Goal: Task Accomplishment & Management: Manage account settings

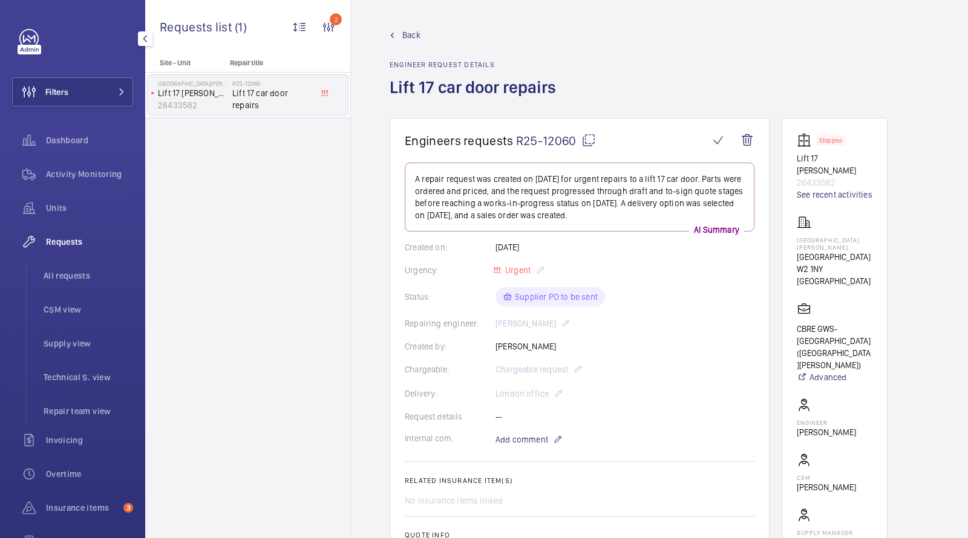
click at [77, 96] on button "Filters" at bounding box center [72, 91] width 121 height 29
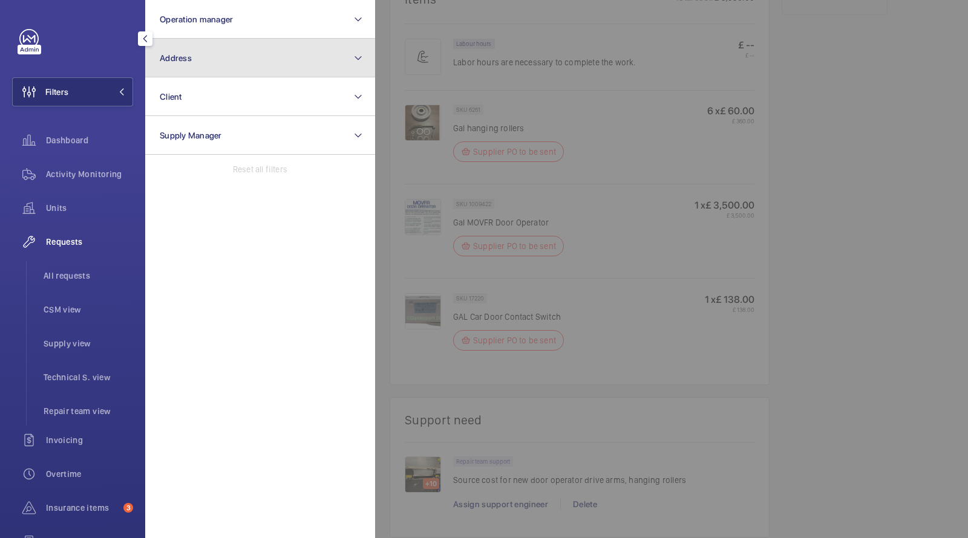
click at [151, 53] on button "Address" at bounding box center [260, 58] width 230 height 39
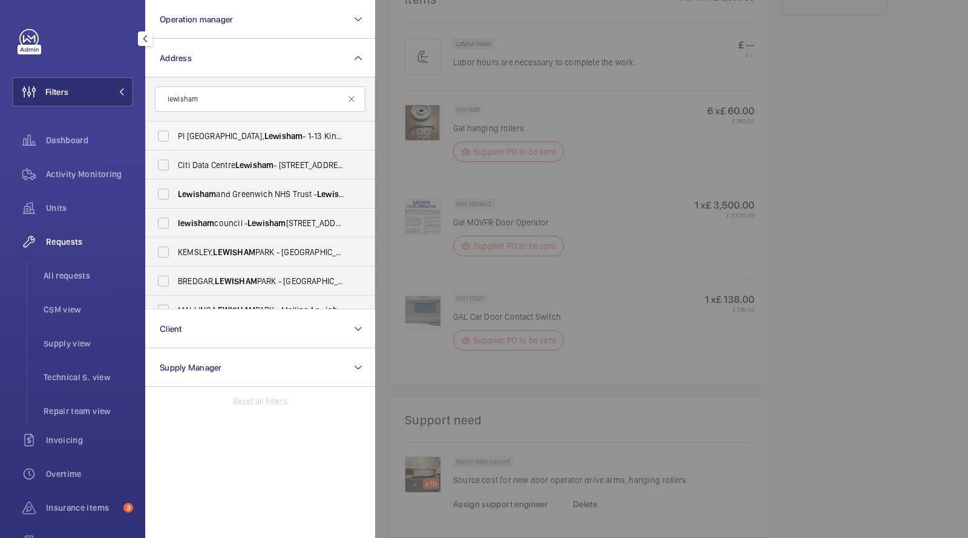
type input "lewisham"
click at [264, 139] on span "Lewisham" at bounding box center [283, 136] width 38 height 10
click at [175, 139] on input "PI London, Lewisham - 1-13 Kings Hall Mews, LEWISHAM SE13 5AF" at bounding box center [163, 136] width 24 height 24
checkbox input "true"
click at [74, 175] on span "Activity Monitoring" at bounding box center [89, 174] width 87 height 12
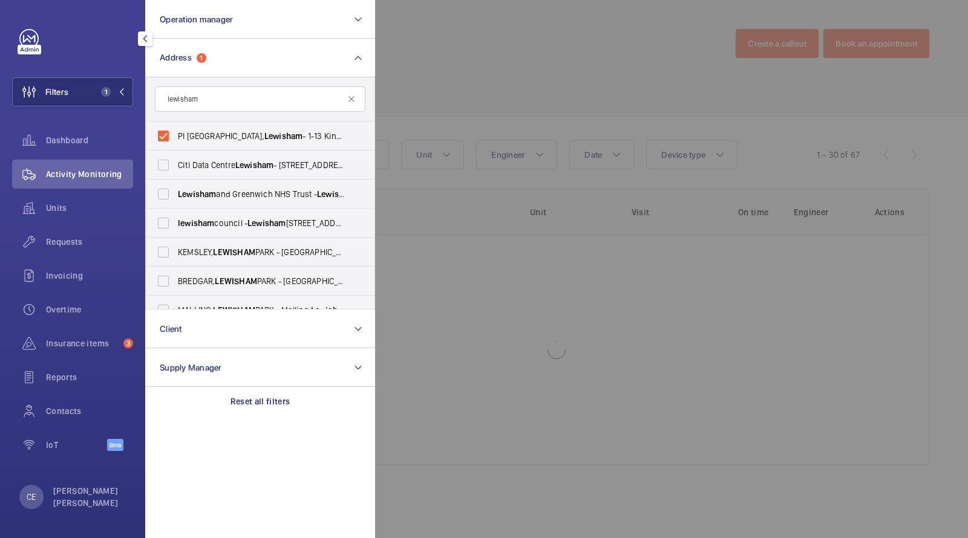
click at [547, 68] on div at bounding box center [859, 269] width 968 height 538
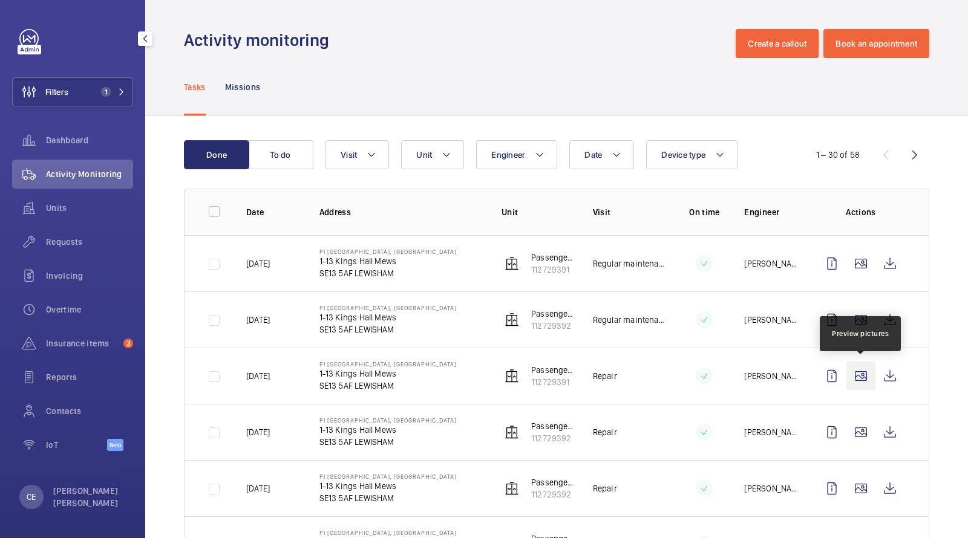
click at [869, 373] on wm-front-icon-button at bounding box center [860, 376] width 29 height 29
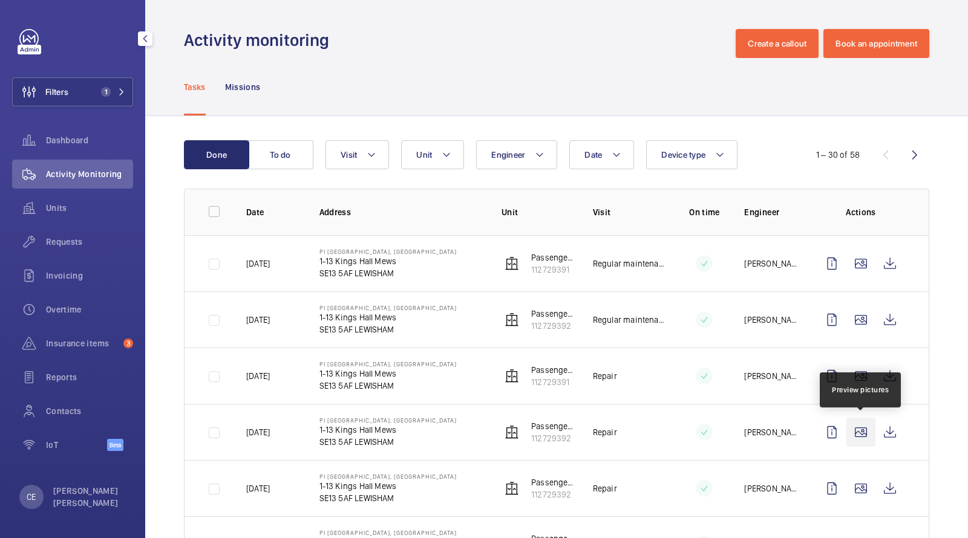
click at [857, 431] on wm-front-icon-button at bounding box center [860, 432] width 29 height 29
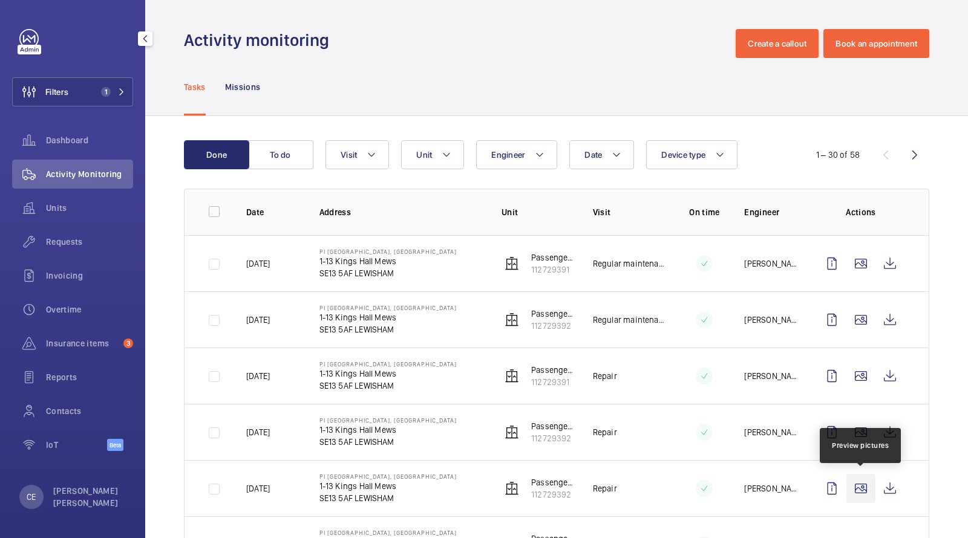
click at [859, 483] on wm-front-icon-button at bounding box center [860, 488] width 29 height 29
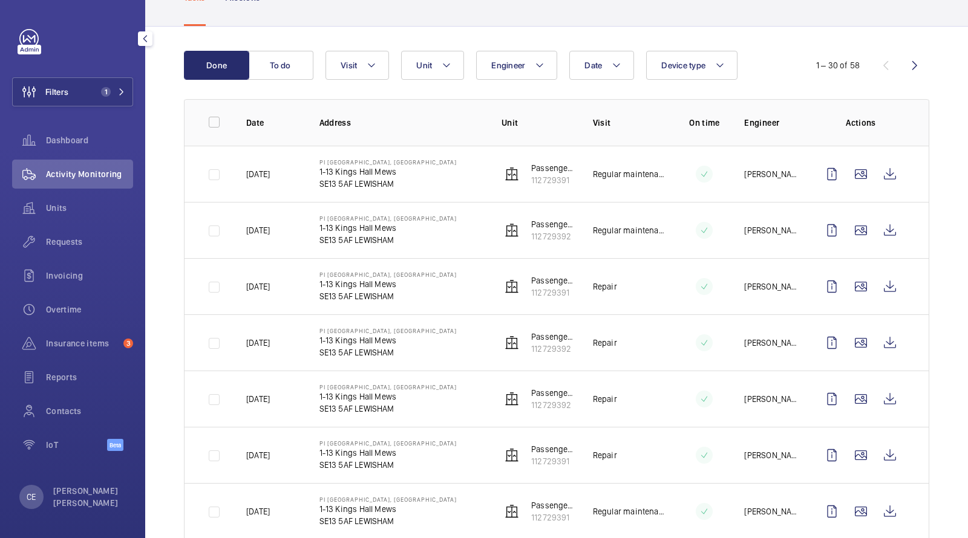
scroll to position [100, 0]
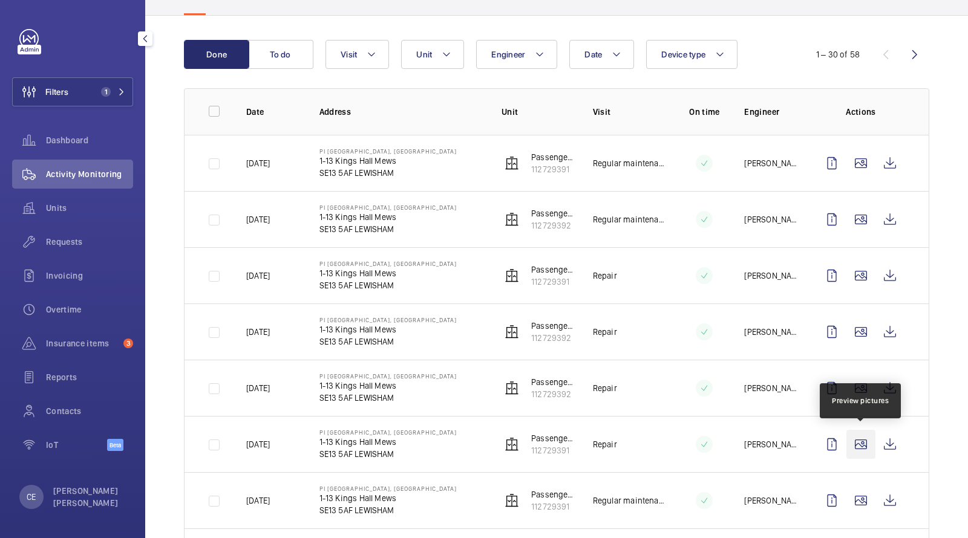
click at [857, 447] on wm-front-icon-button at bounding box center [860, 444] width 29 height 29
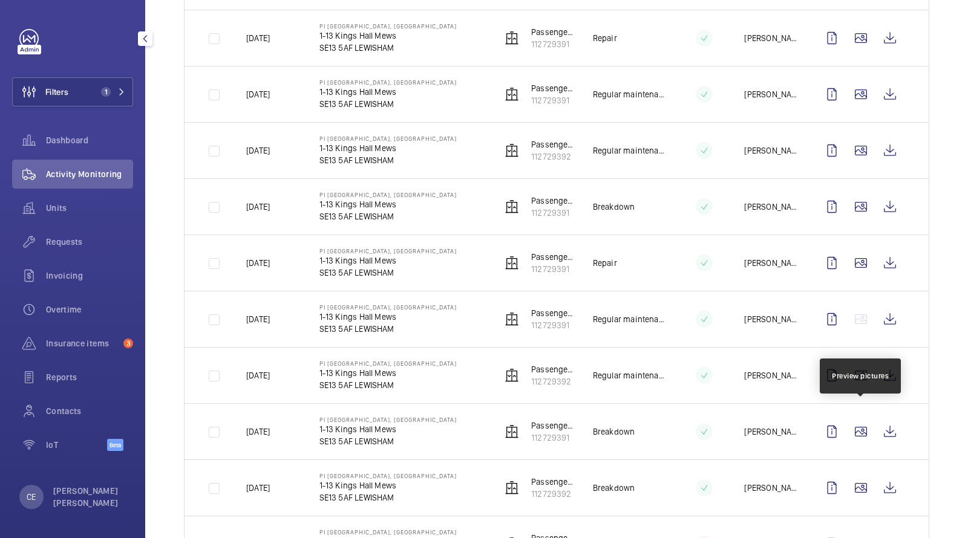
scroll to position [0, 0]
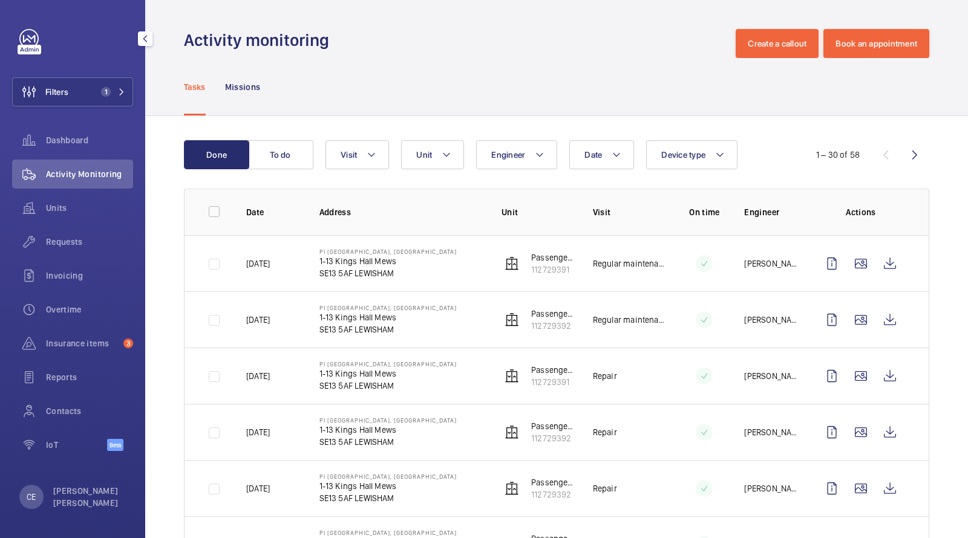
click at [350, 161] on button "Visit" at bounding box center [357, 154] width 64 height 29
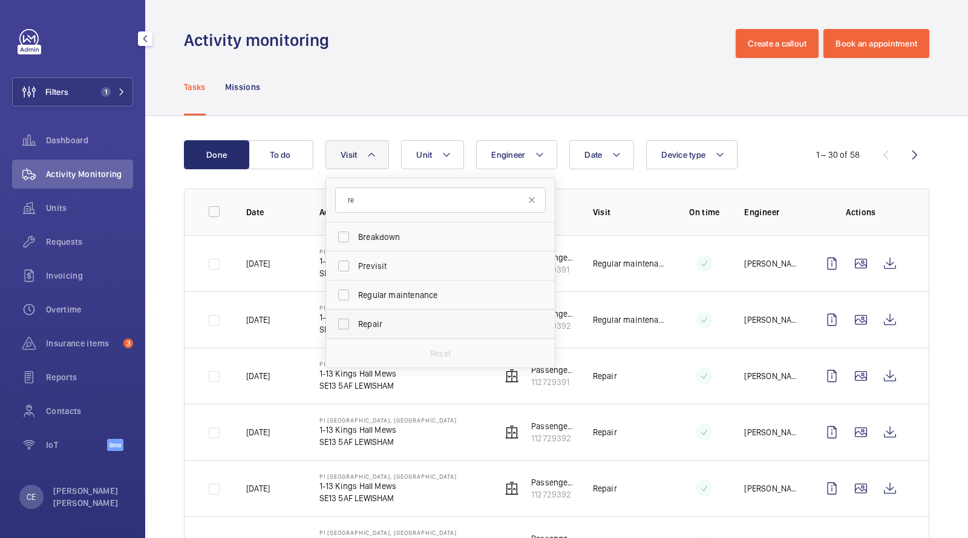
type input "re"
click at [381, 315] on label "Repair" at bounding box center [431, 324] width 211 height 29
click at [356, 315] on input "Repair" at bounding box center [344, 324] width 24 height 24
checkbox input "true"
click at [523, 12] on wm-front-admin-header "Activity monitoring Create a callout Book an appointment" at bounding box center [556, 29] width 823 height 58
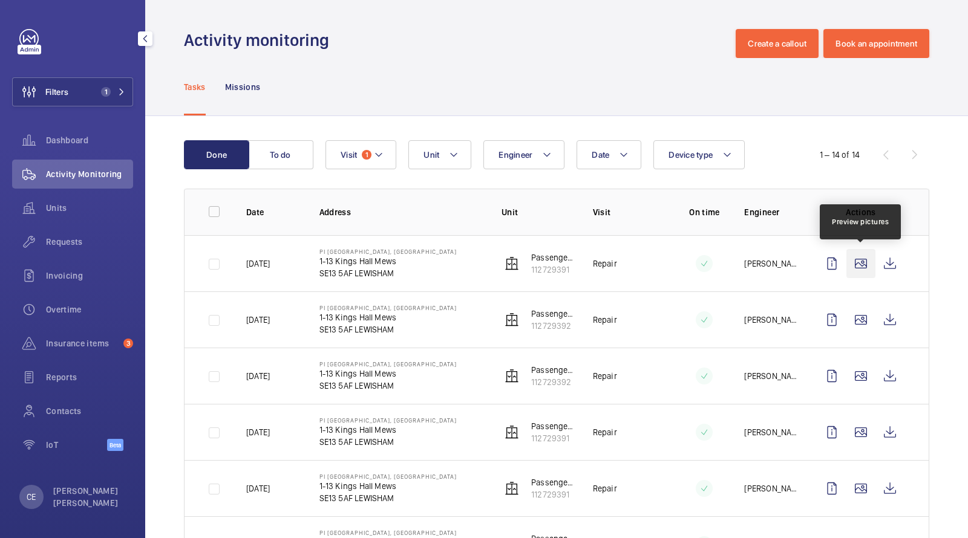
click at [863, 263] on wm-front-icon-button at bounding box center [860, 263] width 29 height 29
click at [891, 263] on wm-front-icon-button at bounding box center [889, 263] width 29 height 29
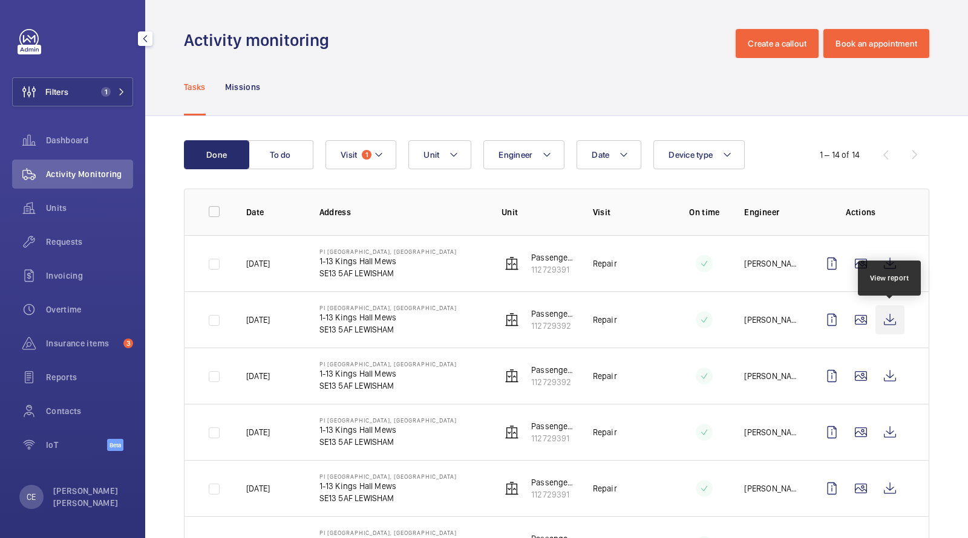
click at [883, 314] on wm-front-icon-button at bounding box center [889, 320] width 29 height 29
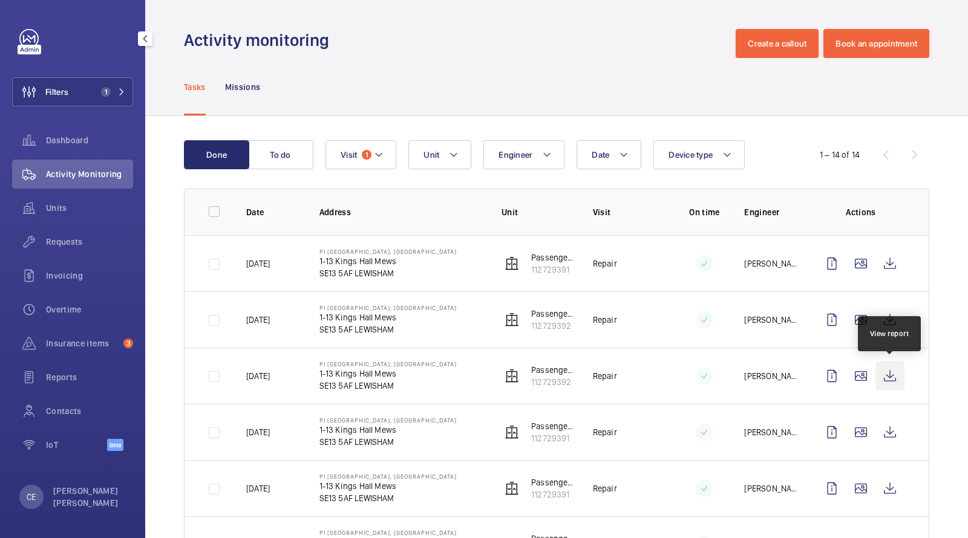
click at [892, 371] on wm-front-icon-button at bounding box center [889, 376] width 29 height 29
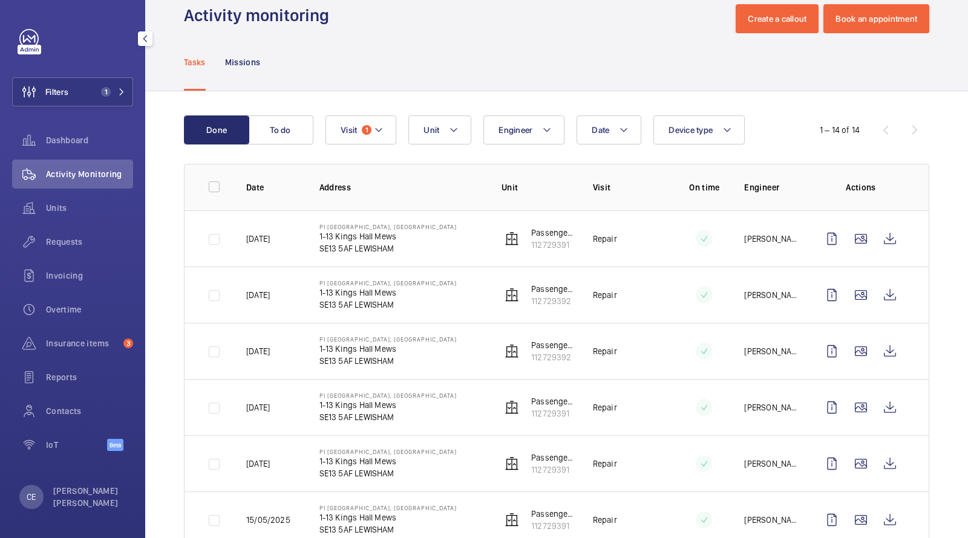
scroll to position [34, 0]
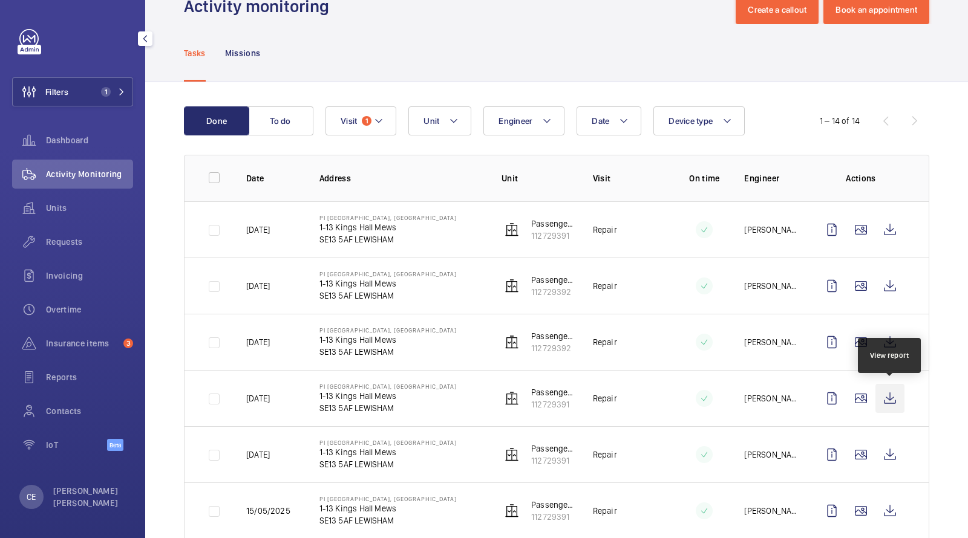
click at [884, 401] on wm-front-icon-button at bounding box center [889, 398] width 29 height 29
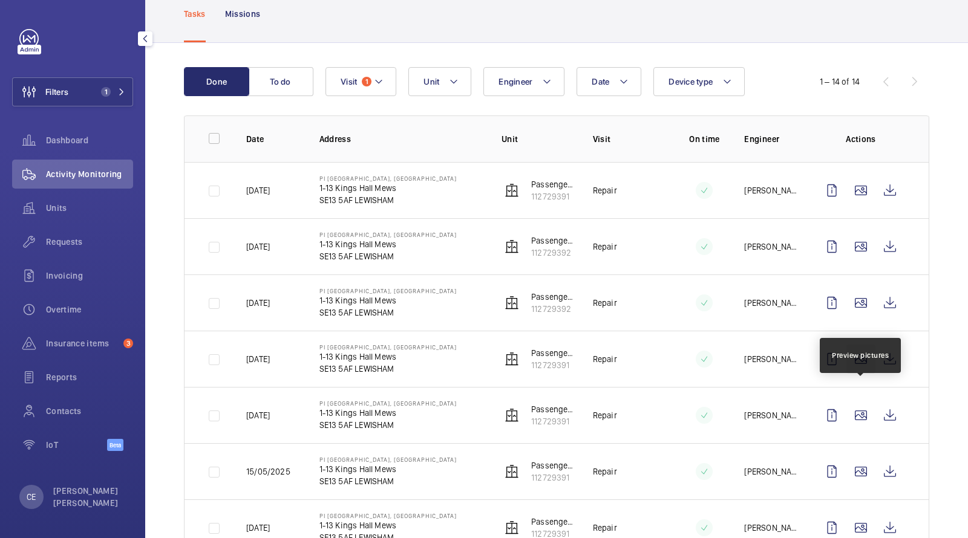
scroll to position [100, 0]
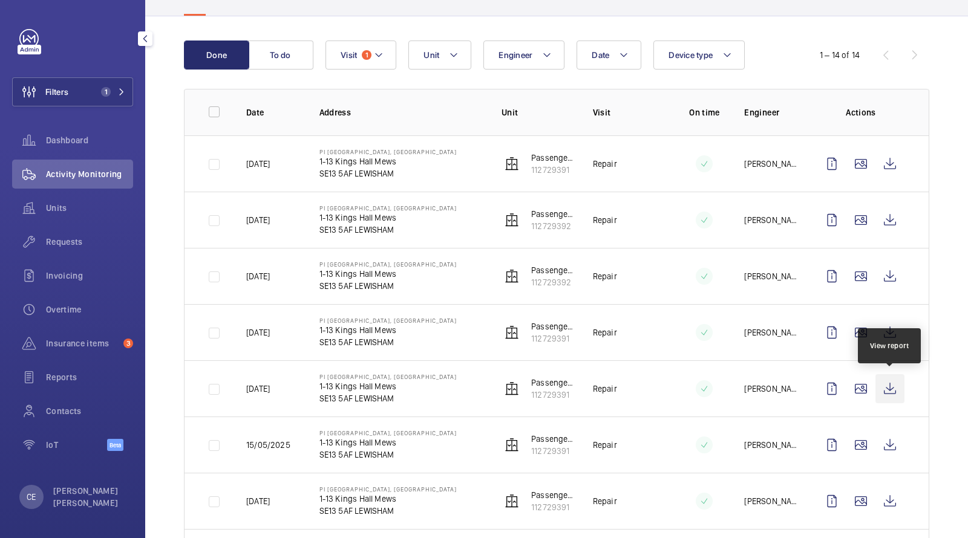
click at [883, 388] on wm-front-icon-button at bounding box center [889, 388] width 29 height 29
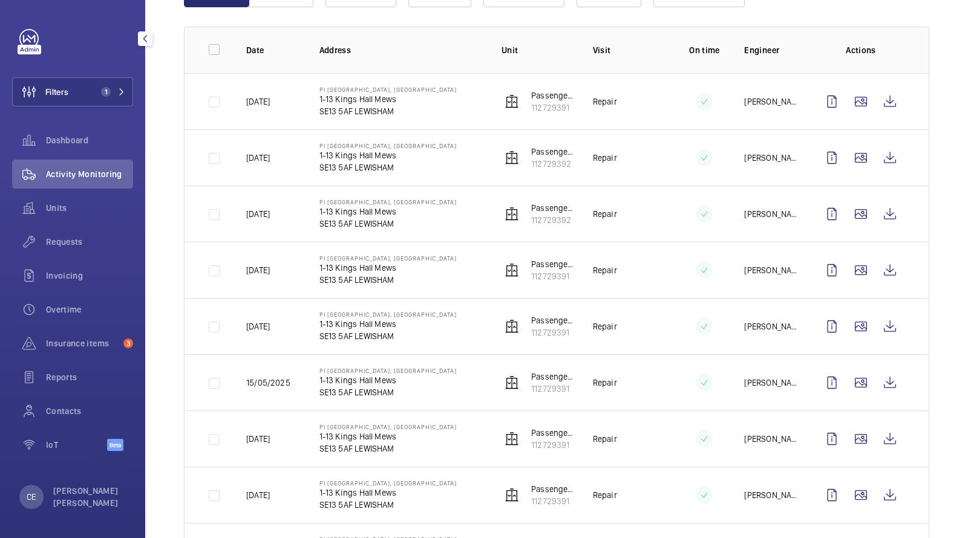
scroll to position [189, 0]
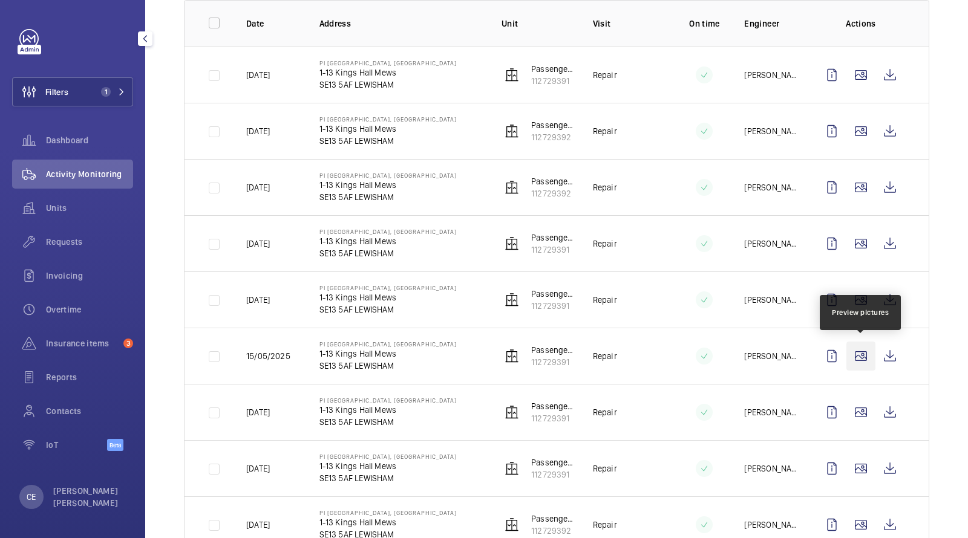
click at [865, 358] on wm-front-icon-button at bounding box center [860, 356] width 29 height 29
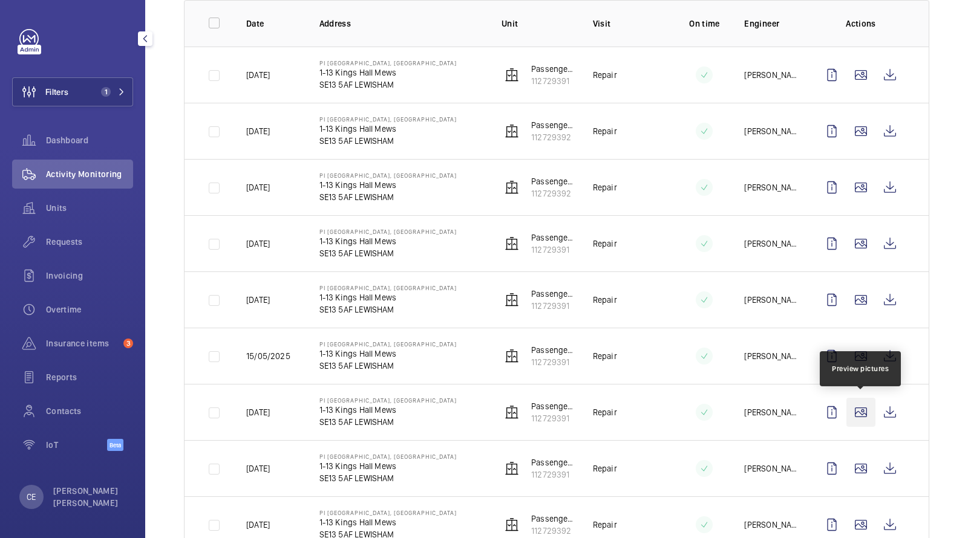
click at [859, 418] on wm-front-icon-button at bounding box center [860, 412] width 29 height 29
click at [863, 414] on wm-front-icon-button at bounding box center [860, 412] width 29 height 29
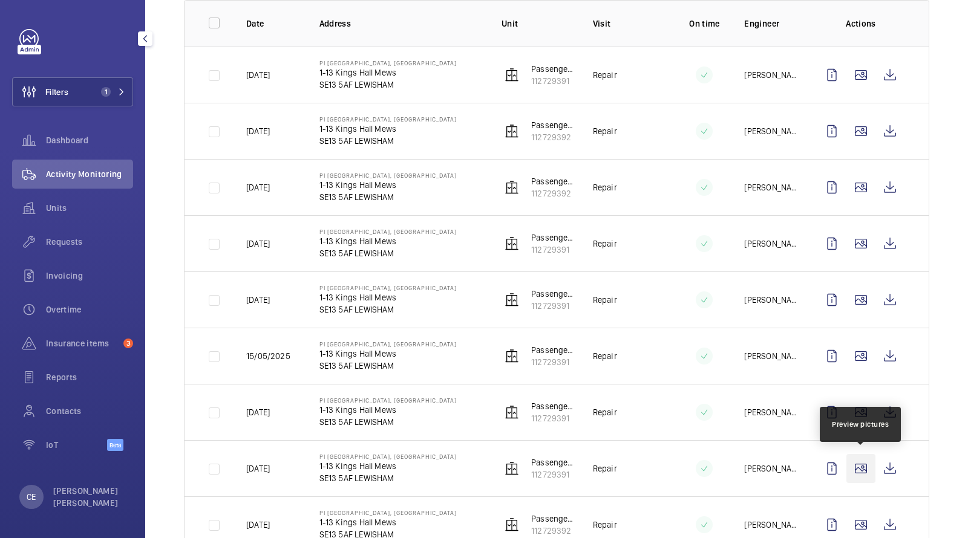
click at [861, 462] on wm-front-icon-button at bounding box center [860, 468] width 29 height 29
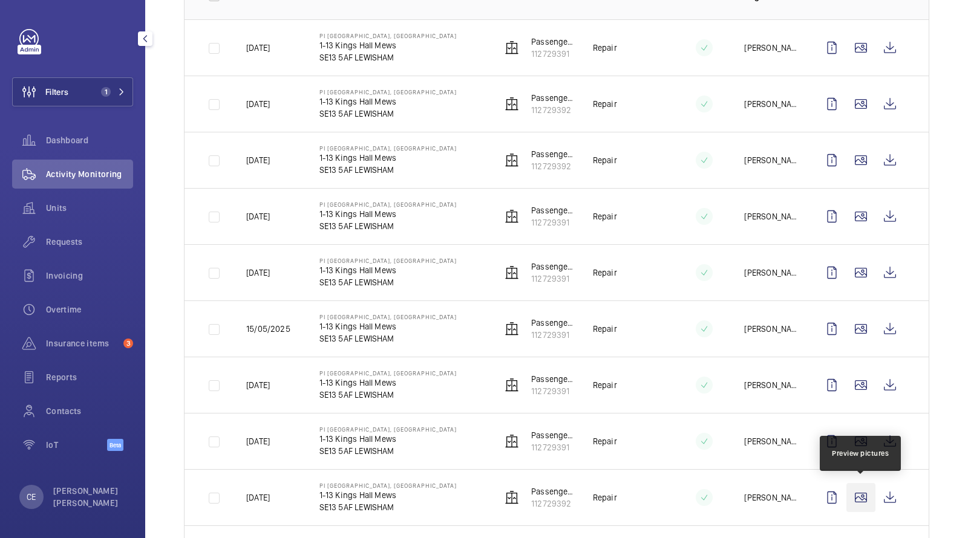
click at [860, 488] on wm-front-icon-button at bounding box center [860, 497] width 29 height 29
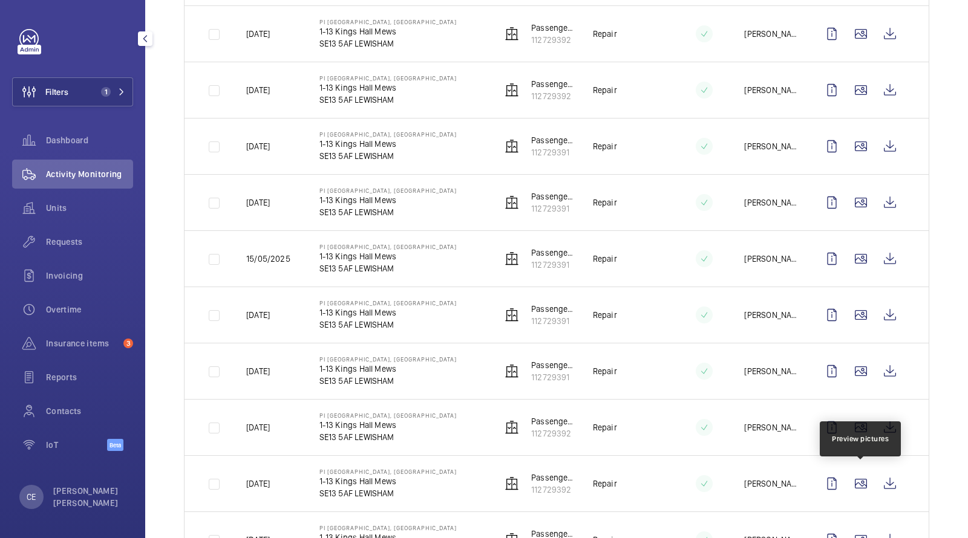
scroll to position [303, 0]
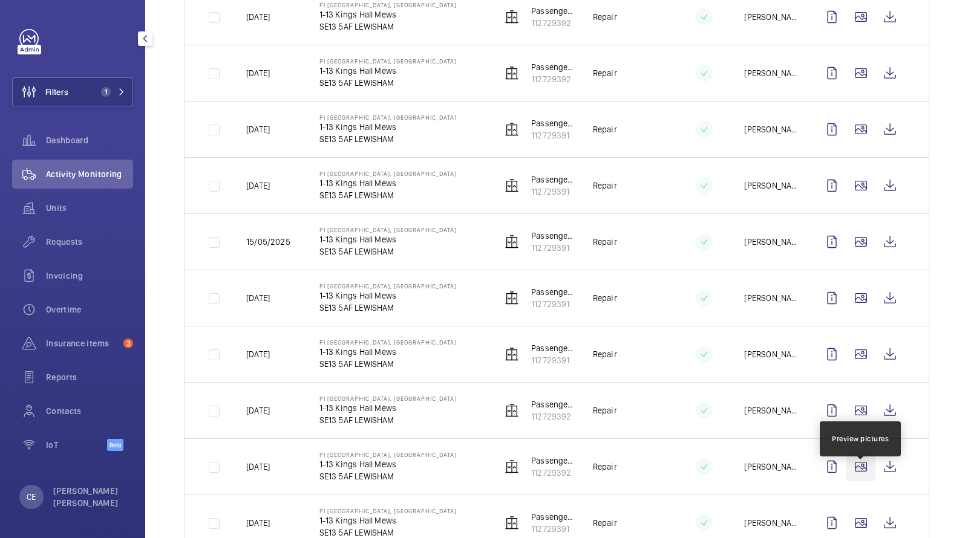
click at [860, 471] on wm-front-icon-button at bounding box center [860, 467] width 29 height 29
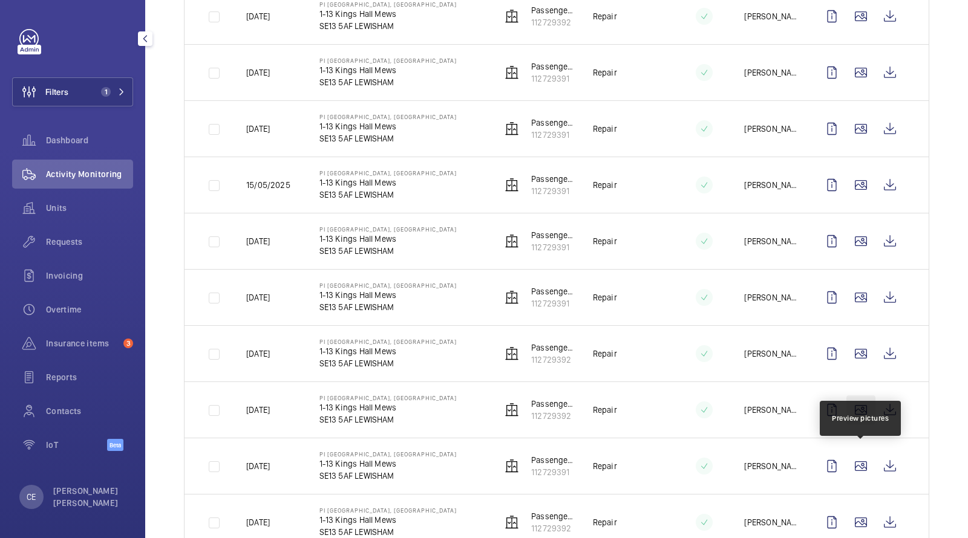
scroll to position [363, 0]
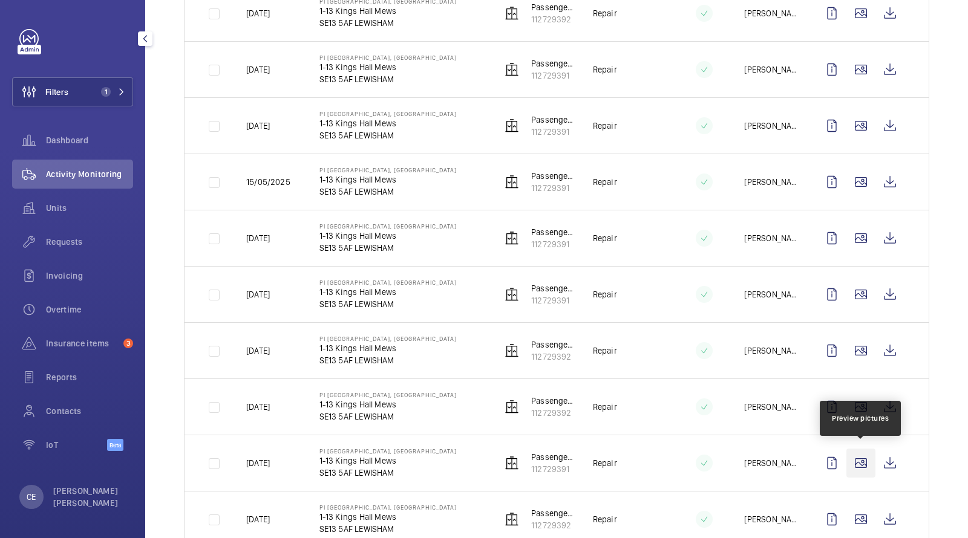
click at [859, 457] on wm-front-icon-button at bounding box center [860, 463] width 29 height 29
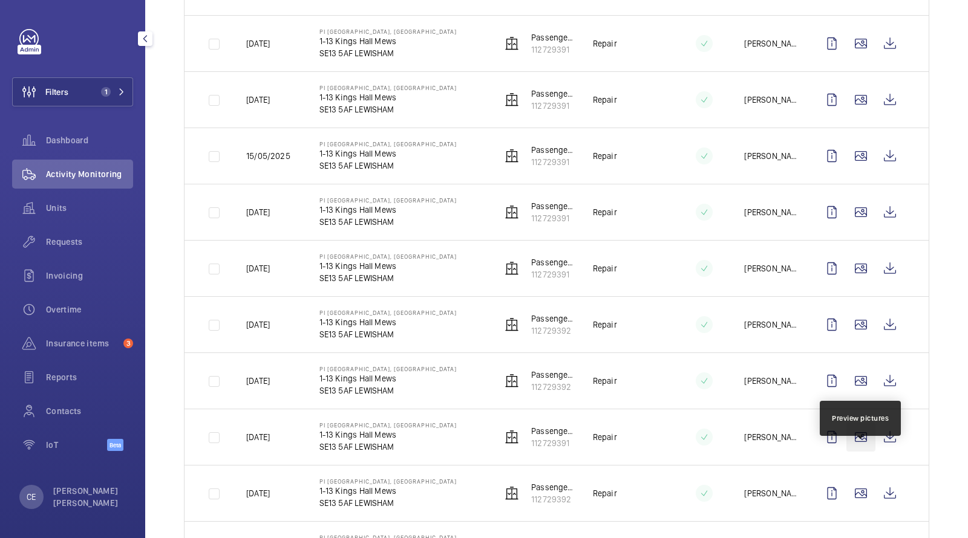
scroll to position [400, 0]
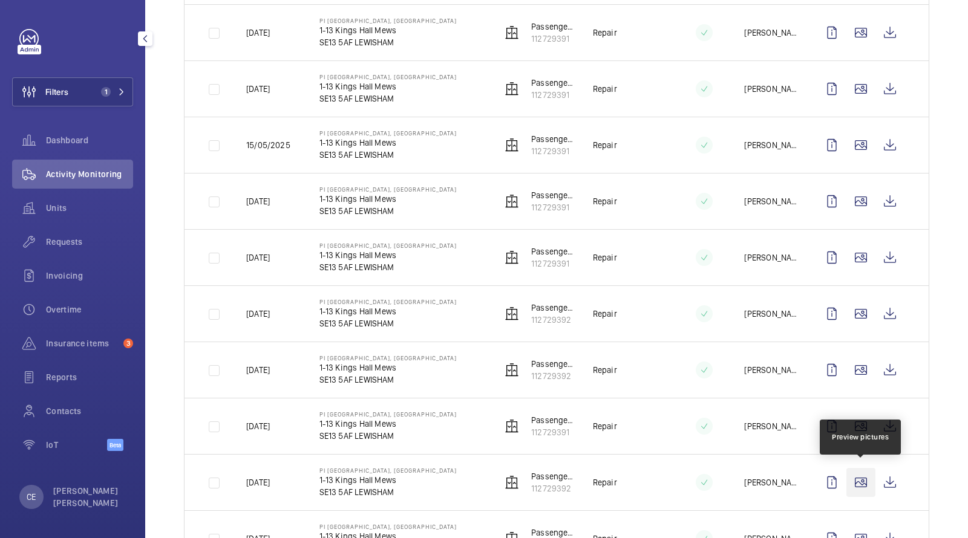
click at [863, 484] on wm-front-icon-button at bounding box center [860, 482] width 29 height 29
click at [73, 243] on span "Requests" at bounding box center [89, 242] width 87 height 12
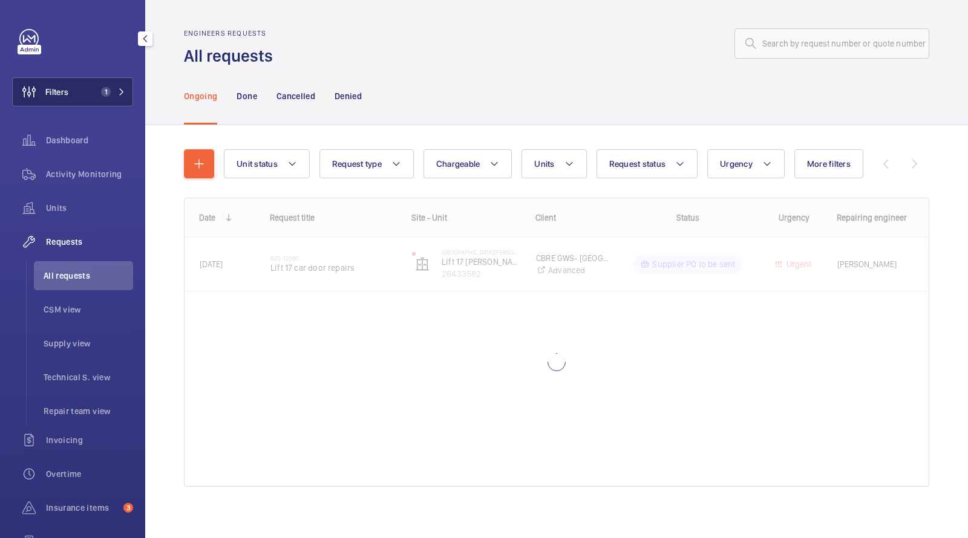
click at [100, 90] on span "1" at bounding box center [103, 92] width 15 height 10
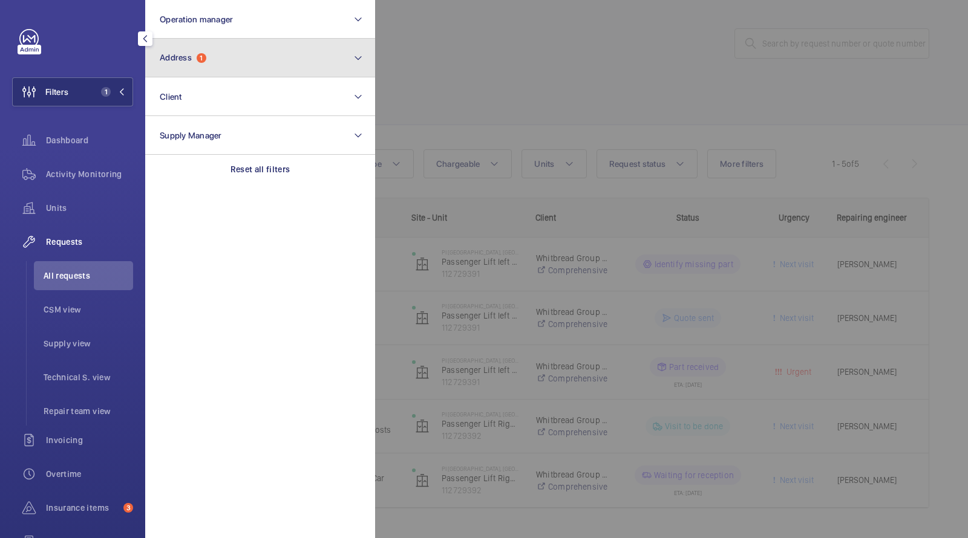
click at [249, 53] on button "Address 1" at bounding box center [260, 58] width 230 height 39
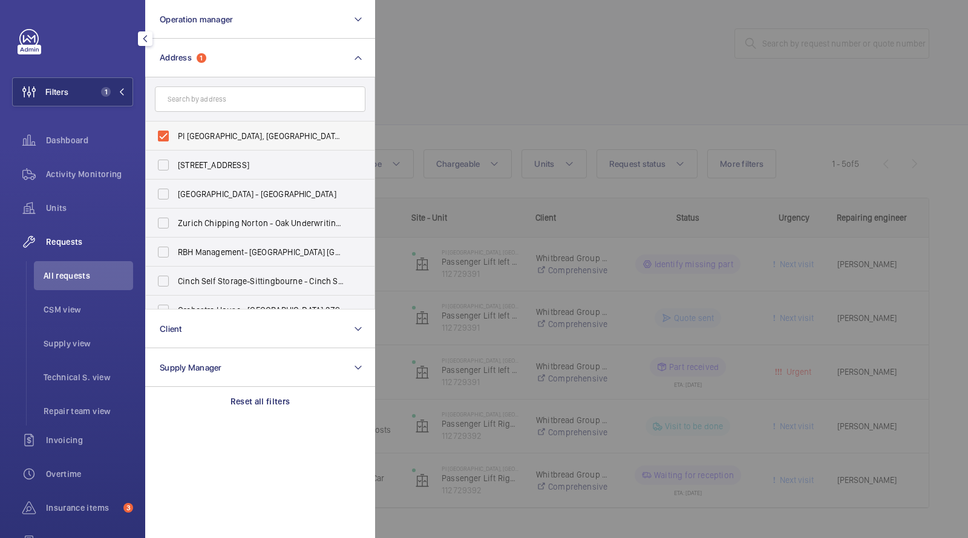
click at [220, 143] on label "PI London, Lewisham - 1-13 Kings Hall Mews, LEWISHAM SE13 5AF" at bounding box center [251, 136] width 211 height 29
click at [175, 143] on input "PI London, Lewisham - 1-13 Kings Hall Mews, LEWISHAM SE13 5AF" at bounding box center [163, 136] width 24 height 24
checkbox input "false"
click at [517, 38] on div at bounding box center [859, 269] width 968 height 538
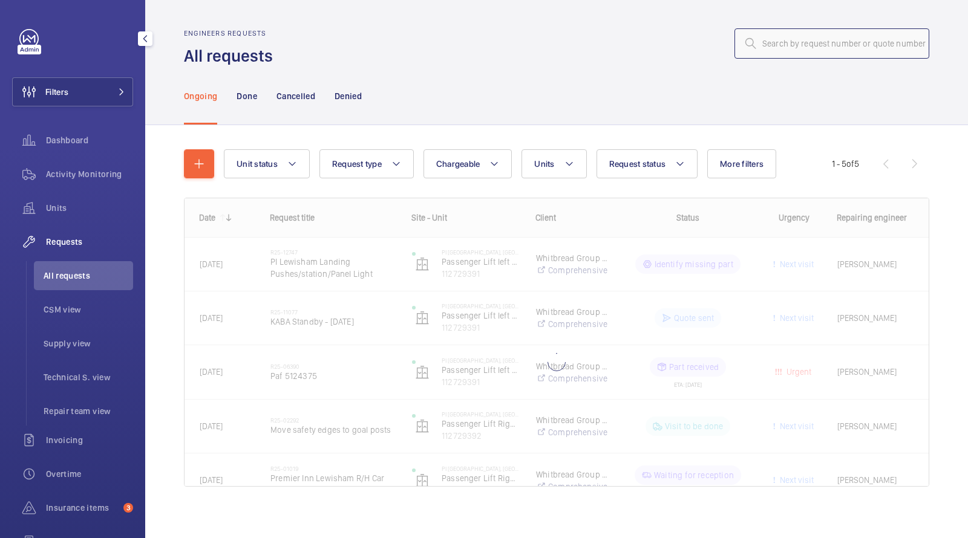
click at [803, 38] on input "text" at bounding box center [831, 43] width 195 height 30
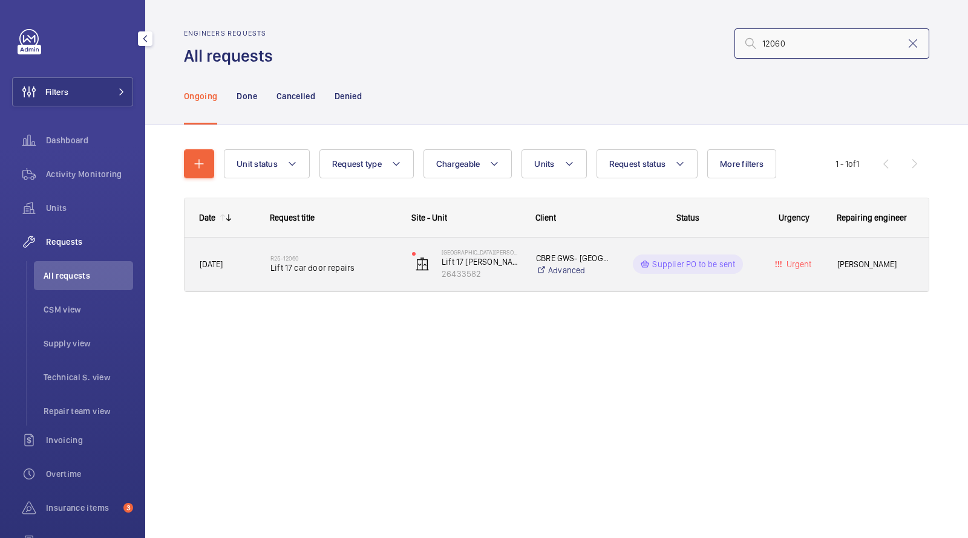
type input "12060"
click at [304, 281] on div "R25-12060 Lift 17 car door repairs" at bounding box center [333, 264] width 126 height 35
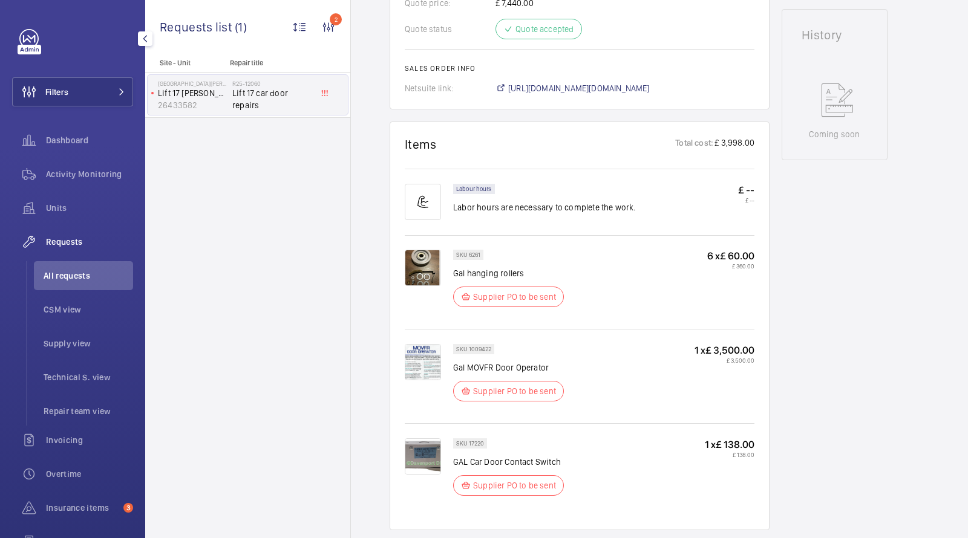
scroll to position [485, 0]
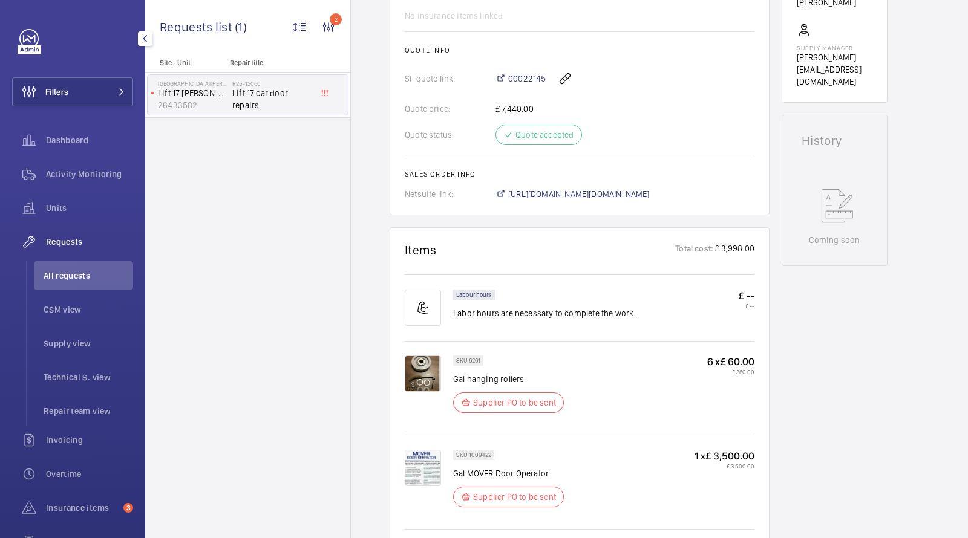
click at [552, 190] on span "https://6461500.app.netsuite.com/app/accounting/transactions/salesord.nl?id=303…" at bounding box center [579, 194] width 142 height 12
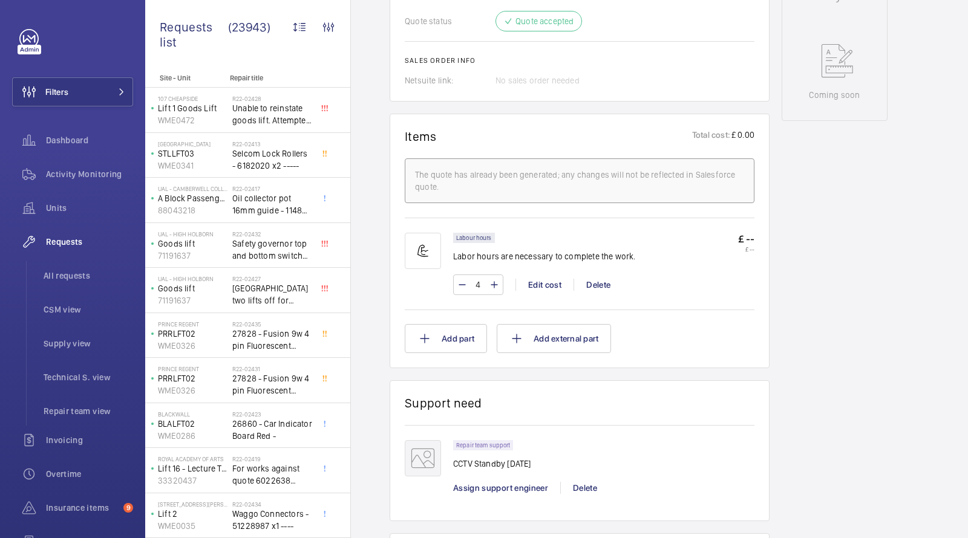
scroll to position [695, 0]
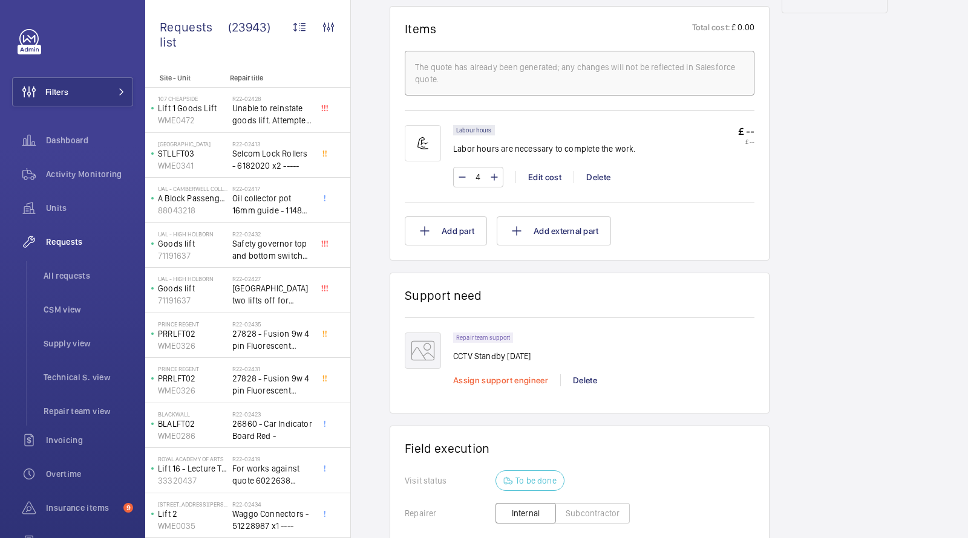
click at [504, 379] on span "Assign support engineer" at bounding box center [500, 381] width 95 height 10
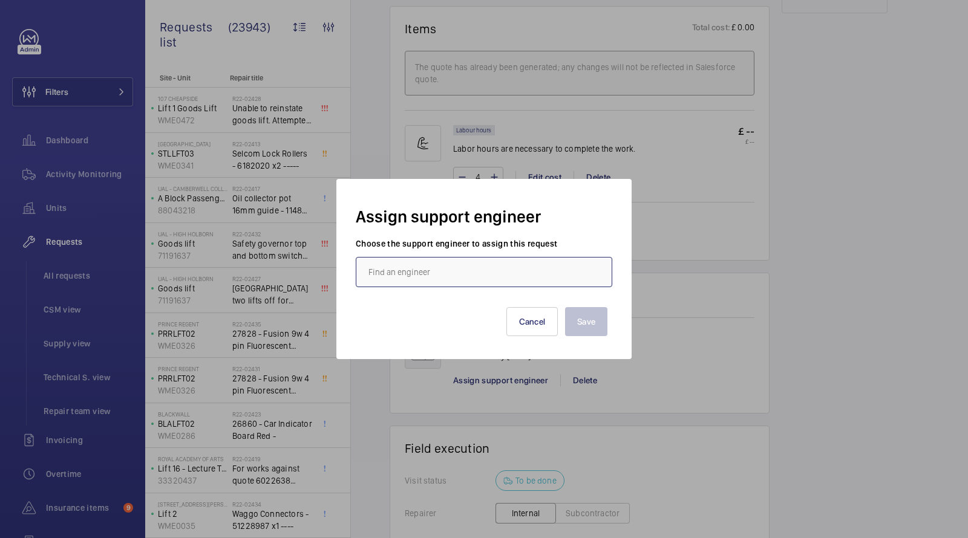
click at [431, 261] on input "text" at bounding box center [484, 272] width 257 height 30
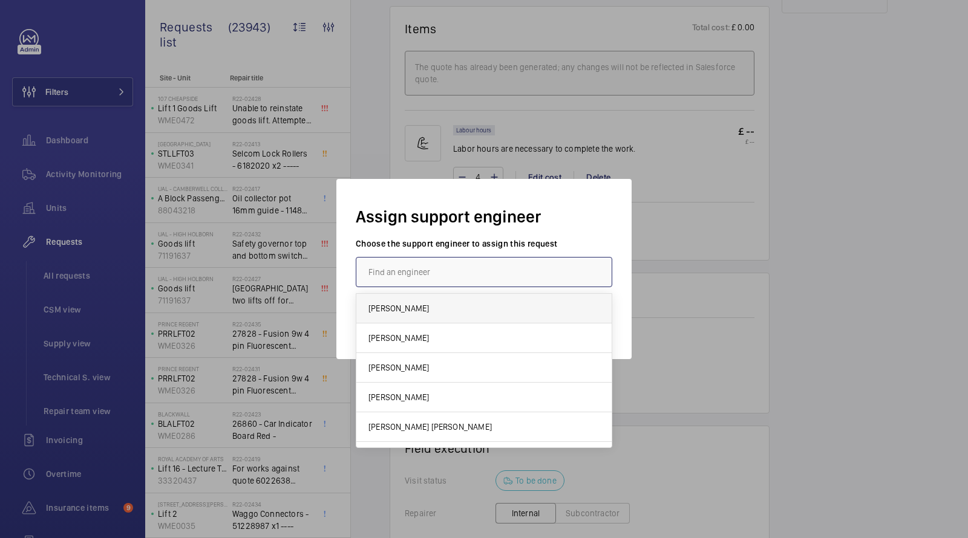
type input "j"
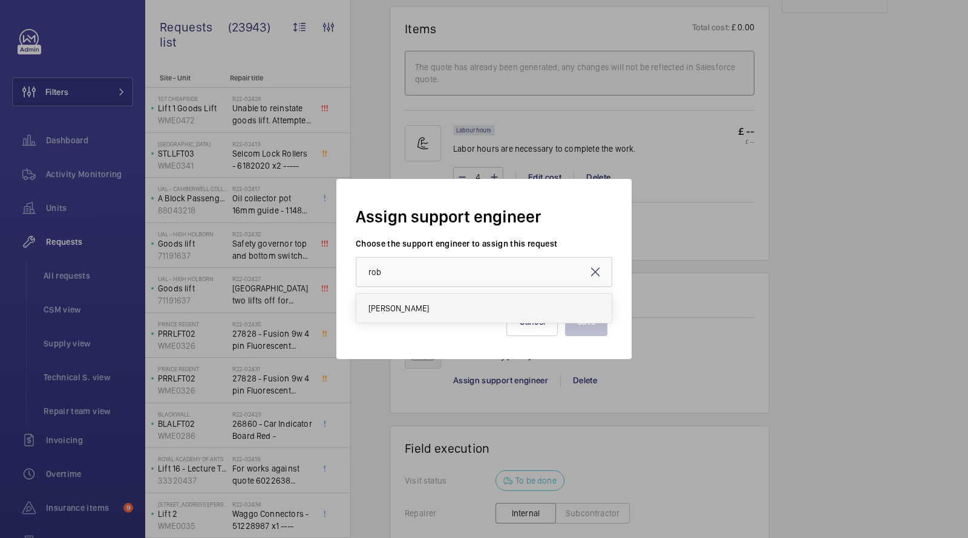
click at [407, 316] on mat-option "Rob Smith" at bounding box center [483, 308] width 255 height 29
type input "Rob Smith"
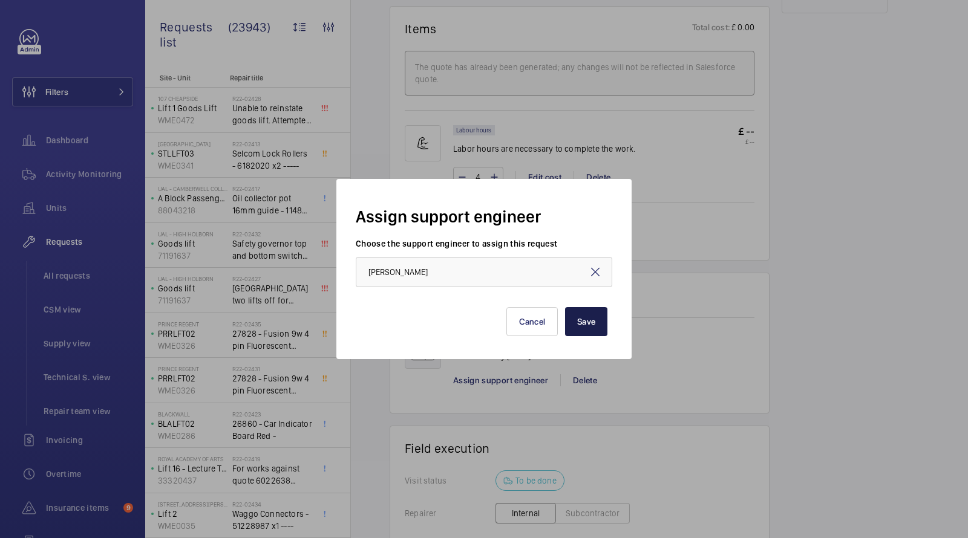
click at [585, 322] on button "Save" at bounding box center [586, 321] width 42 height 29
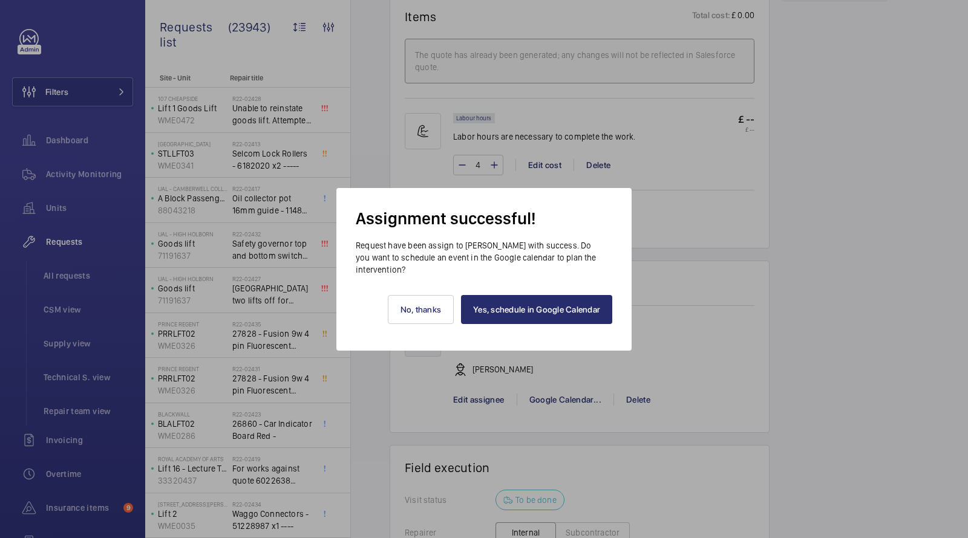
scroll to position [719, 0]
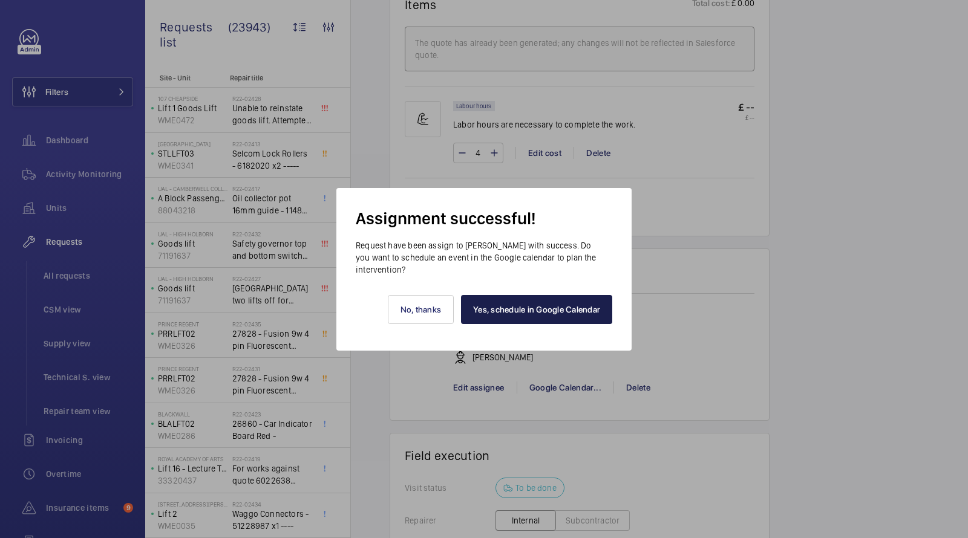
click at [503, 306] on link "Yes, schedule in Google Calendar" at bounding box center [536, 309] width 151 height 29
